Goal: Task Accomplishment & Management: Manage account settings

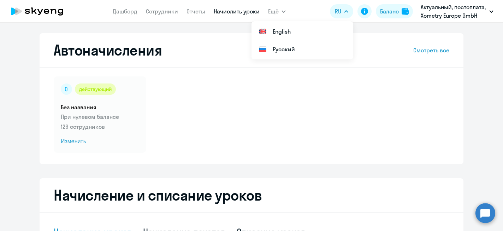
select select "10"
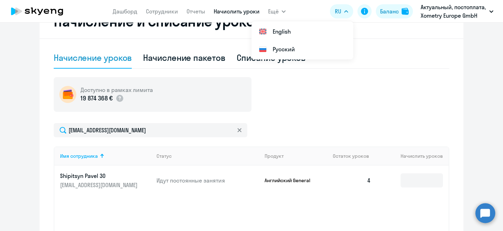
scroll to position [196, 0]
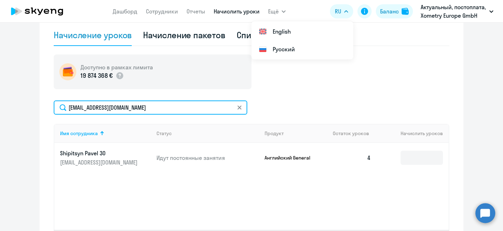
click at [235, 108] on input "[EMAIL_ADDRESS][DOMAIN_NAME]" at bounding box center [150, 107] width 193 height 14
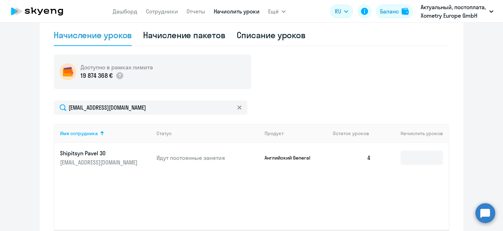
click at [239, 108] on icon at bounding box center [239, 107] width 4 height 4
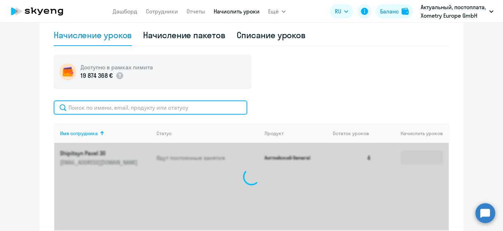
click at [148, 107] on input "text" at bounding box center [150, 107] width 193 height 14
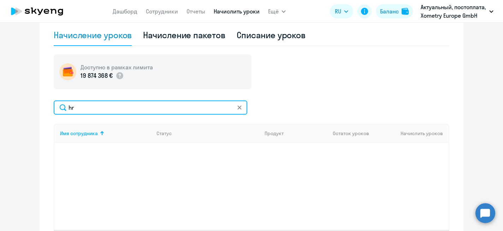
type input "h"
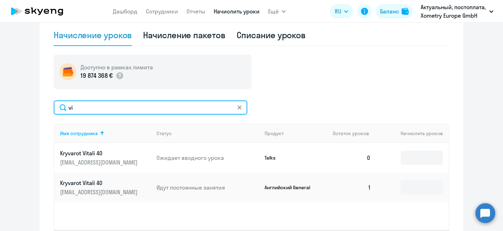
type input "v"
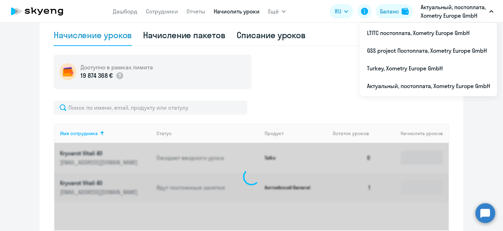
click at [491, 11] on icon "button" at bounding box center [491, 12] width 4 height 2
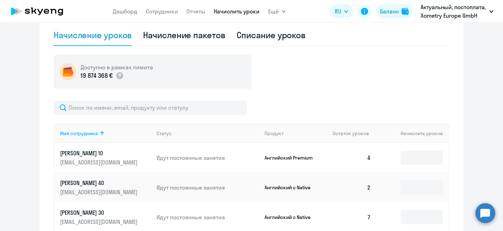
click at [491, 11] on icon "button" at bounding box center [491, 12] width 4 height 2
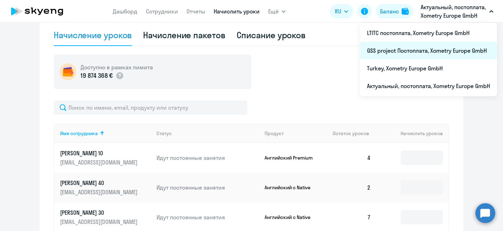
click at [404, 51] on li "GSS project Постоплата, Xometry Europe GmbH" at bounding box center [428, 51] width 137 height 18
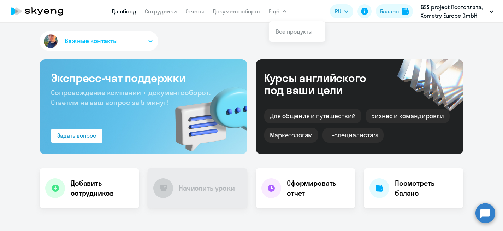
select select "30"
click at [166, 10] on link "Сотрудники" at bounding box center [161, 11] width 32 height 7
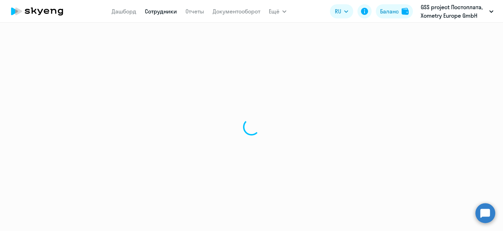
select select "30"
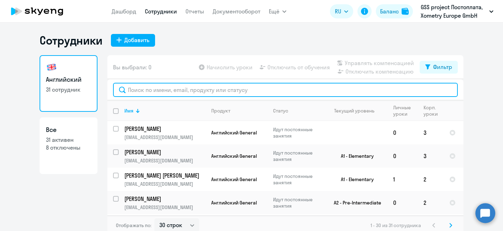
click at [199, 90] on input "text" at bounding box center [285, 90] width 345 height 14
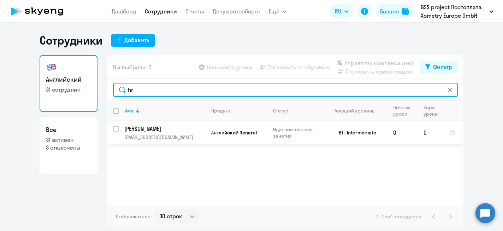
type input "hr"
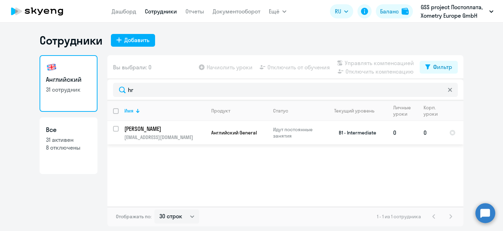
click at [115, 128] on input "select row 39781736" at bounding box center [120, 133] width 14 height 14
checkbox input "true"
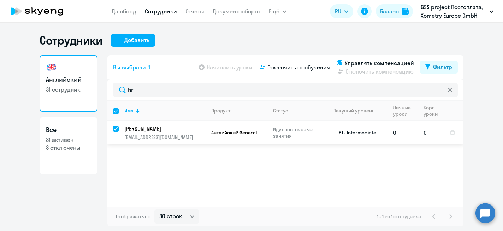
click at [152, 127] on p "[PERSON_NAME]" at bounding box center [164, 129] width 80 height 8
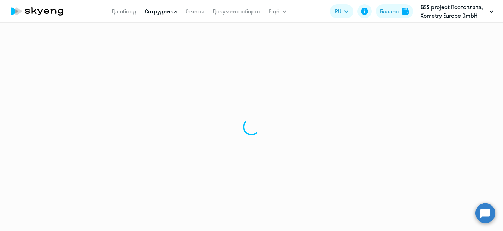
select select "english"
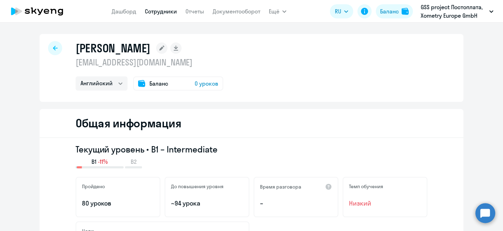
click at [184, 84] on div "Баланс 0 уроков" at bounding box center [178, 83] width 90 height 14
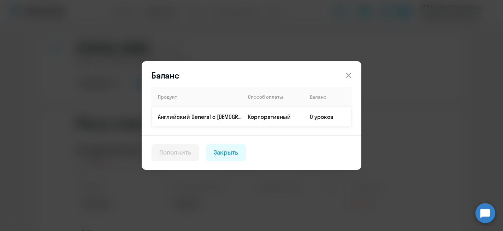
click at [228, 121] on td "Английский General с [DEMOGRAPHIC_DATA] преподавателем" at bounding box center [197, 117] width 90 height 20
click at [175, 152] on div "Пополнить" at bounding box center [175, 152] width 32 height 9
click at [351, 73] on icon at bounding box center [348, 75] width 8 height 8
